Goal: Task Accomplishment & Management: Use online tool/utility

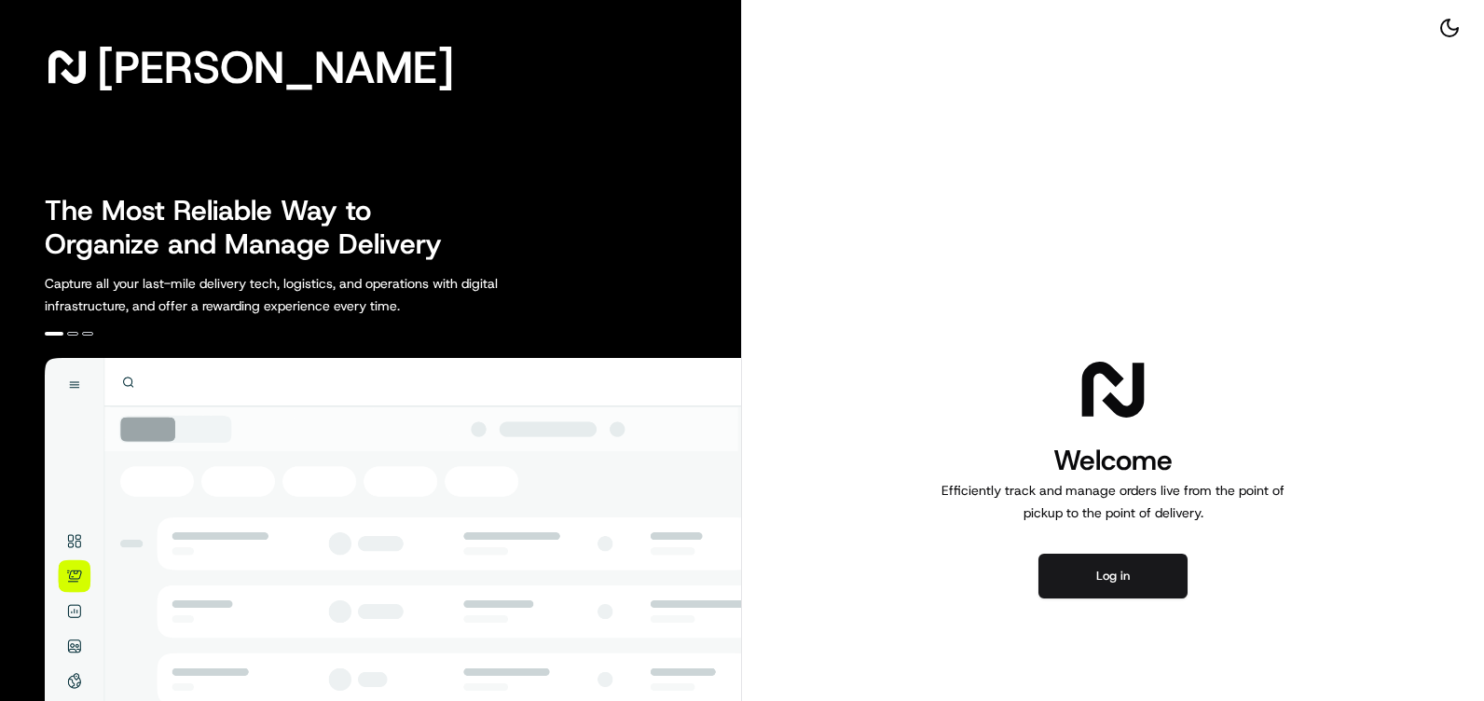
click at [1096, 551] on div "Welcome Efficiently track and manage orders live from the point of pickup to th…" at bounding box center [1113, 475] width 742 height 950
click at [1101, 574] on button "Log in" at bounding box center [1112, 576] width 149 height 45
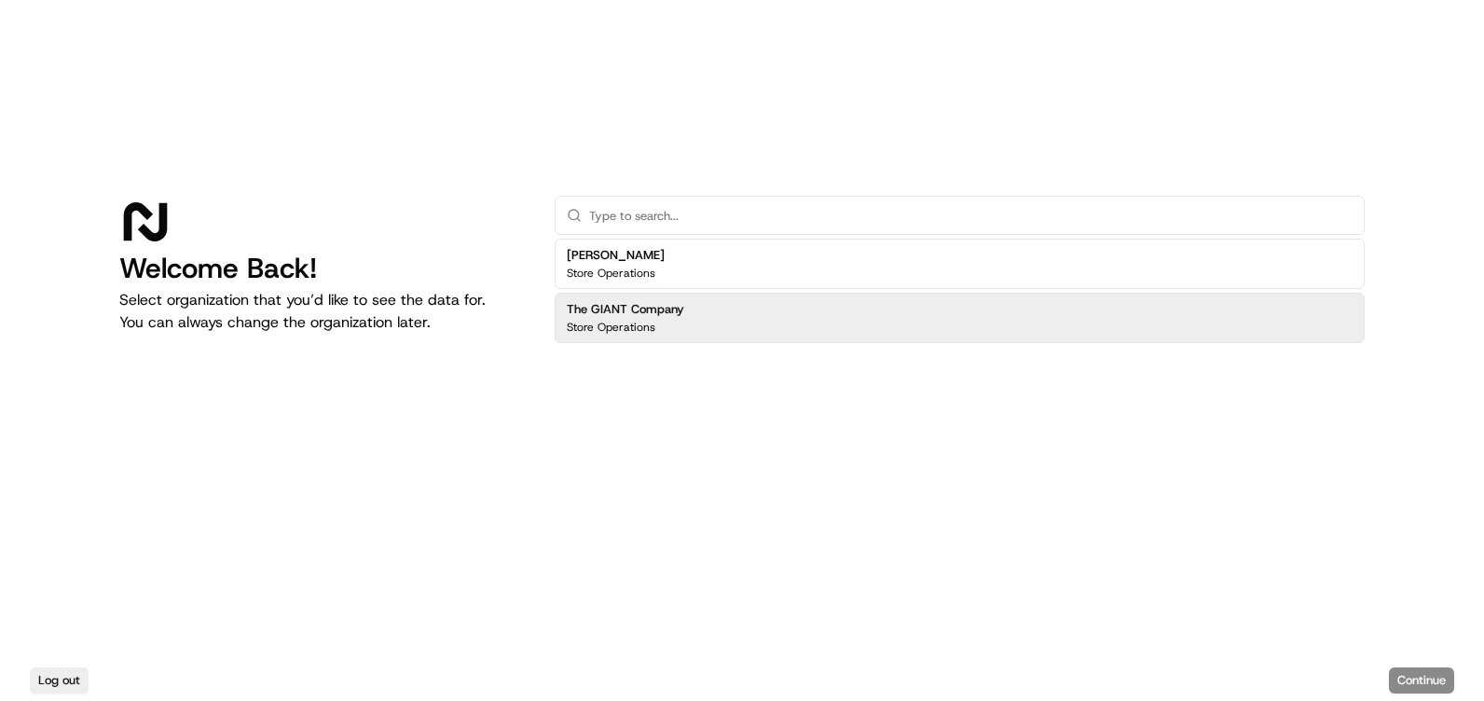
click at [632, 311] on h2 "The GIANT Company" at bounding box center [625, 309] width 117 height 17
click at [1447, 682] on button "Continue" at bounding box center [1421, 680] width 65 height 26
